Goal: Task Accomplishment & Management: Complete application form

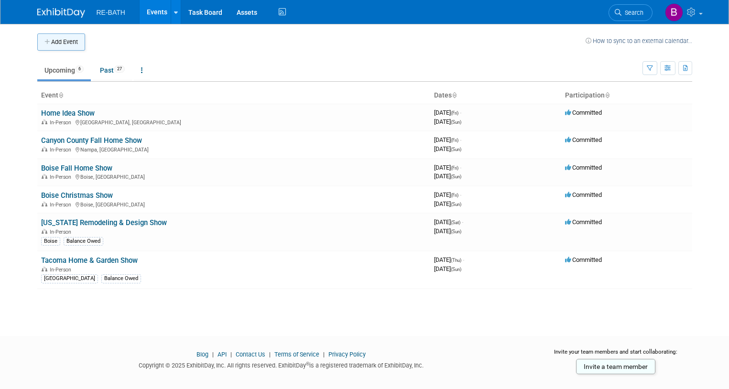
click at [66, 44] on button "Add Event" at bounding box center [61, 41] width 48 height 17
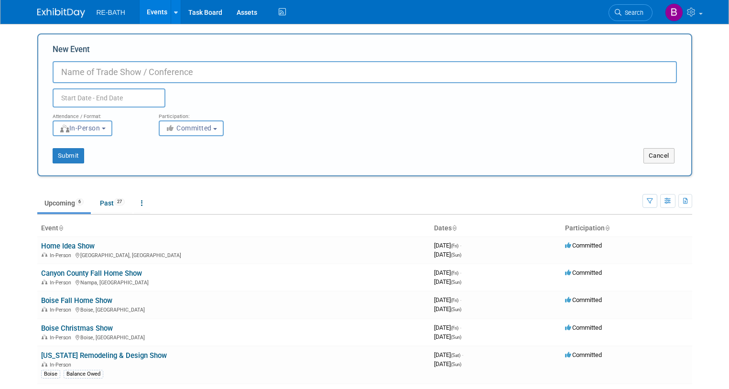
type input "S"
type input "Home and Yard Show"
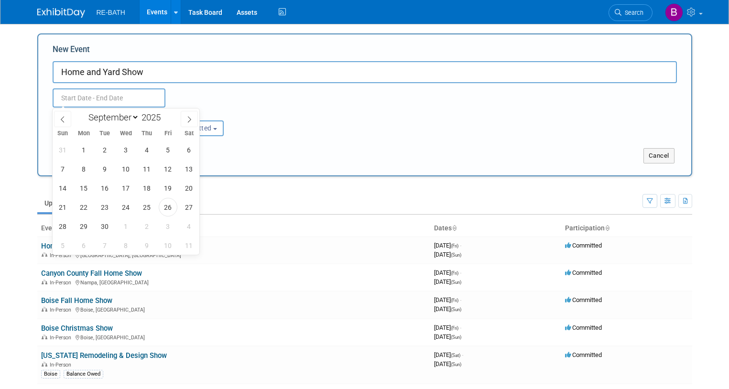
click at [95, 99] on input "text" at bounding box center [109, 97] width 113 height 19
click at [185, 121] on span at bounding box center [189, 119] width 17 height 16
select select "11"
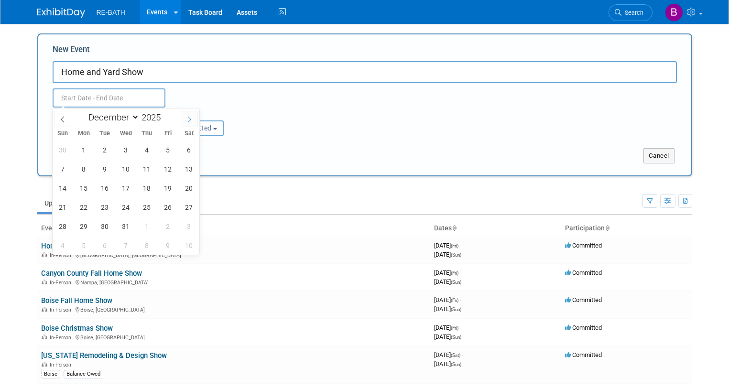
click at [185, 121] on span at bounding box center [189, 119] width 17 height 16
type input "2026"
click at [185, 121] on span at bounding box center [189, 119] width 17 height 16
select select "1"
click at [147, 203] on span "26" at bounding box center [147, 207] width 19 height 19
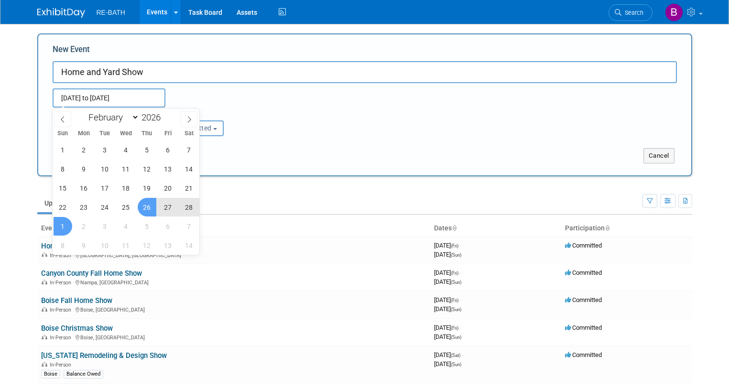
click at [64, 221] on span "1" at bounding box center [63, 226] width 19 height 19
type input "[DATE] to [DATE]"
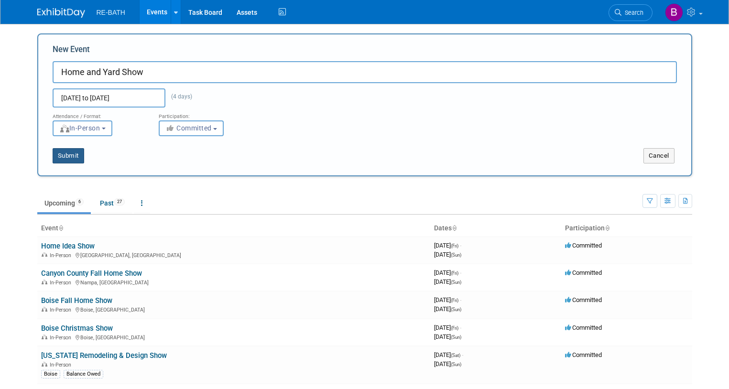
click at [73, 156] on button "Submit" at bounding box center [69, 155] width 32 height 15
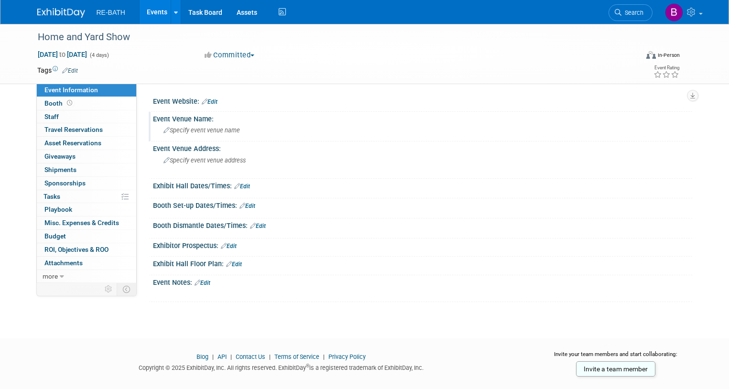
click at [185, 130] on span "Specify event venue name" at bounding box center [201, 130] width 76 height 7
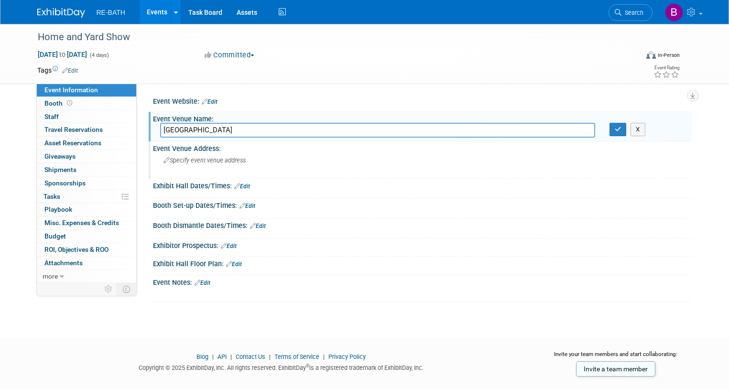
type input "[GEOGRAPHIC_DATA]"
click at [199, 163] on span "Specify event venue address" at bounding box center [204, 160] width 82 height 7
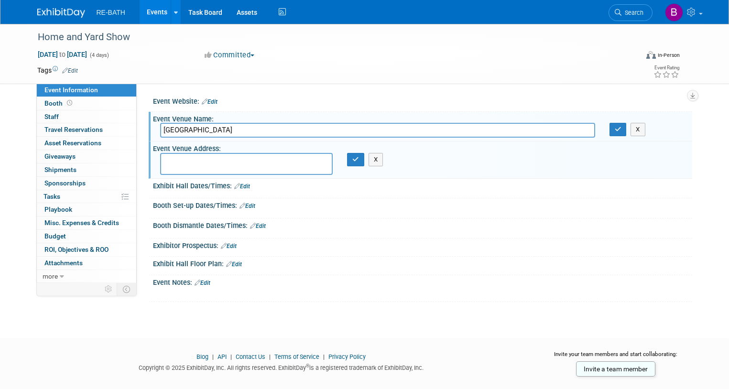
click at [246, 187] on link "Edit" at bounding box center [242, 186] width 16 height 7
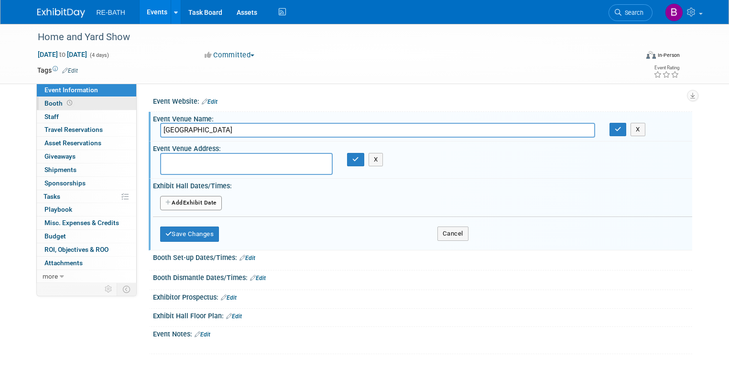
click at [46, 103] on span "Booth" at bounding box center [59, 103] width 30 height 8
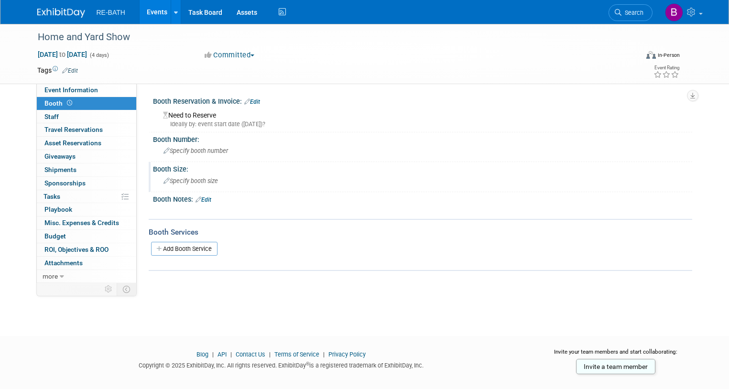
click at [184, 181] on span "Specify booth size" at bounding box center [190, 180] width 54 height 7
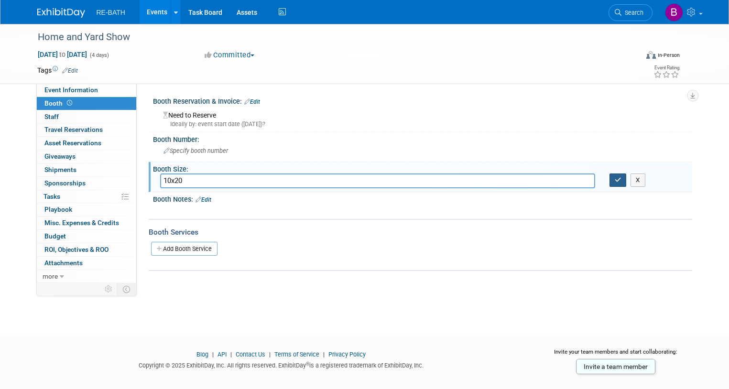
type input "10x20"
click at [615, 179] on icon "button" at bounding box center [618, 180] width 7 height 6
